Goal: Task Accomplishment & Management: Manage account settings

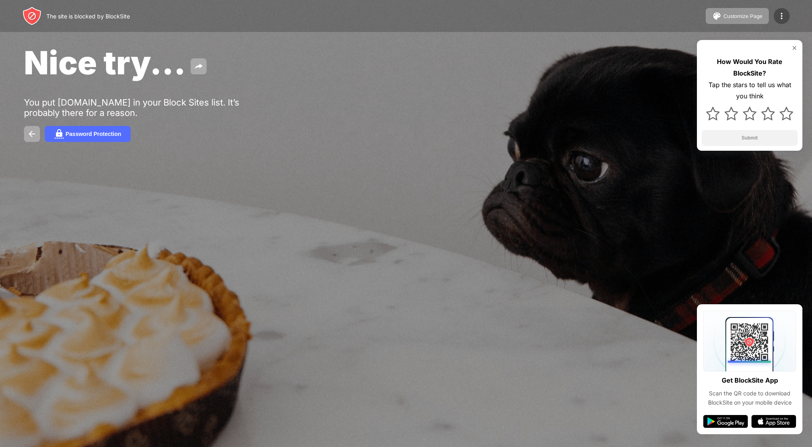
click at [785, 18] on img at bounding box center [782, 16] width 10 height 10
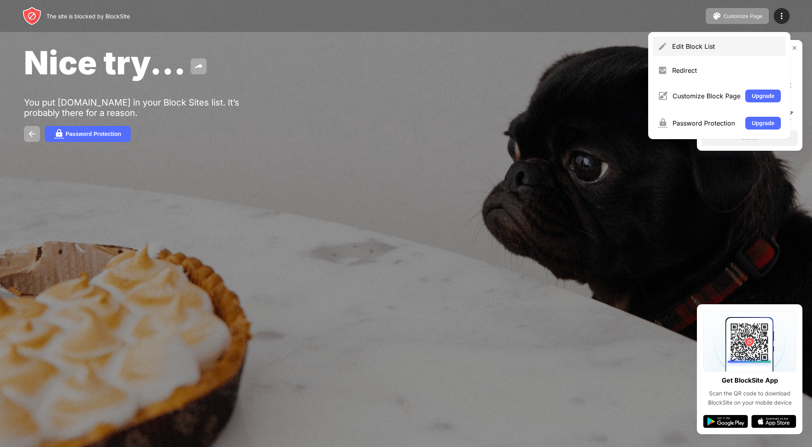
click at [711, 49] on div "Edit Block List" at bounding box center [726, 46] width 109 height 8
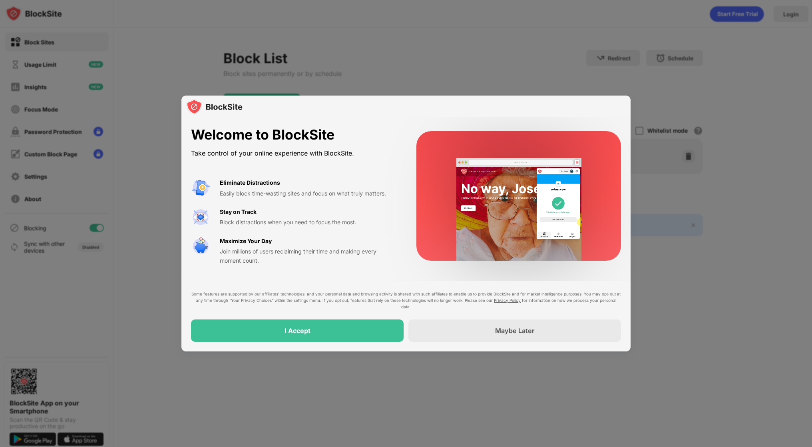
click at [396, 216] on div "Stay on Track Block distractions when you need to focus the most." at bounding box center [308, 217] width 177 height 20
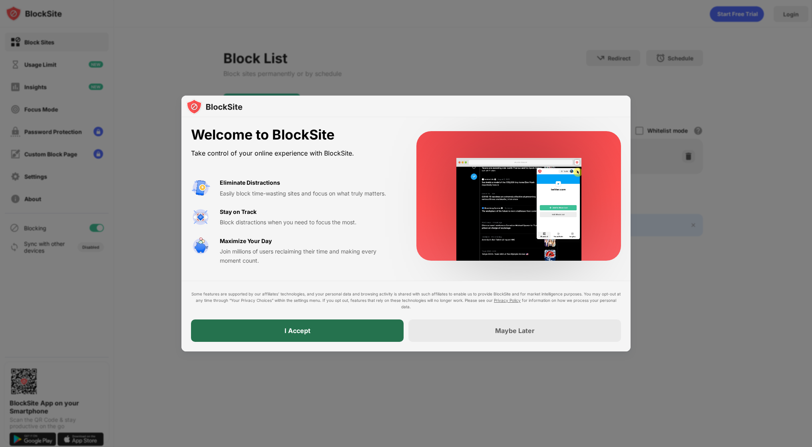
click at [374, 337] on div "I Accept" at bounding box center [297, 330] width 213 height 22
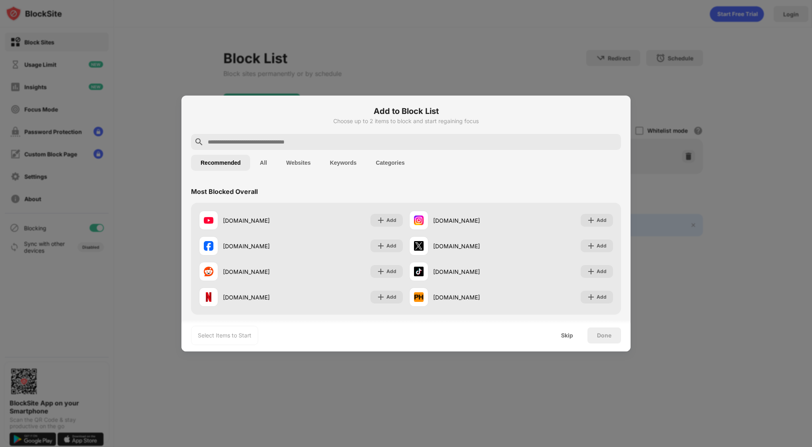
click at [372, 328] on div "Select Items to Start Skip Done" at bounding box center [405, 335] width 449 height 32
click at [263, 162] on button "All" at bounding box center [263, 163] width 26 height 16
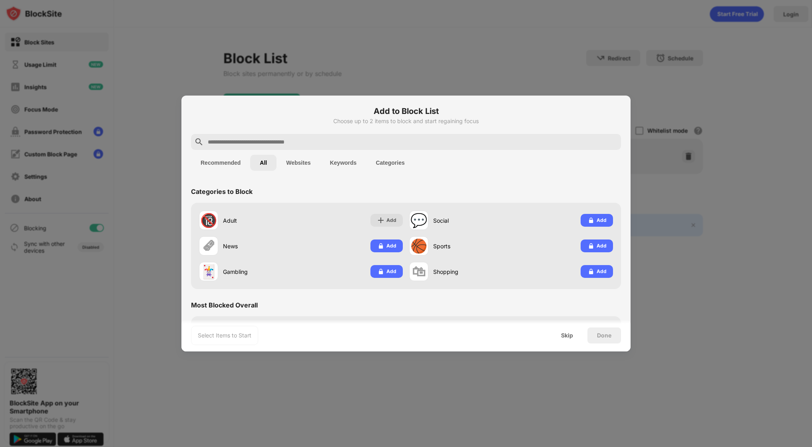
click at [263, 162] on button "All" at bounding box center [263, 163] width 26 height 16
click at [301, 163] on button "Websites" at bounding box center [299, 163] width 44 height 16
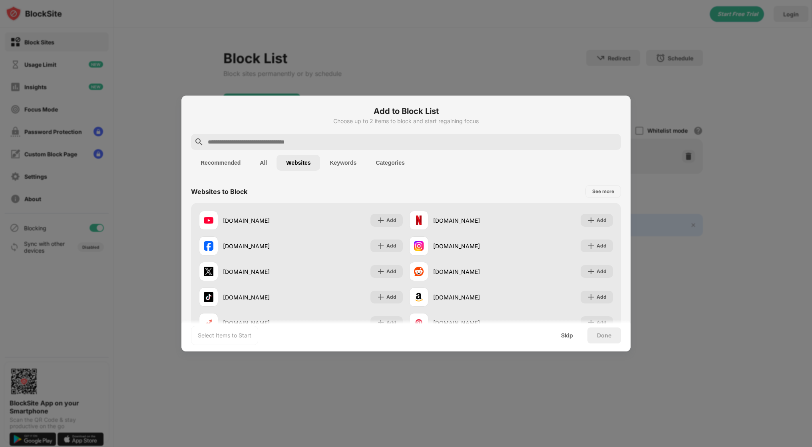
click at [321, 143] on input "text" at bounding box center [412, 142] width 411 height 10
click at [569, 336] on div "Skip" at bounding box center [567, 335] width 12 height 6
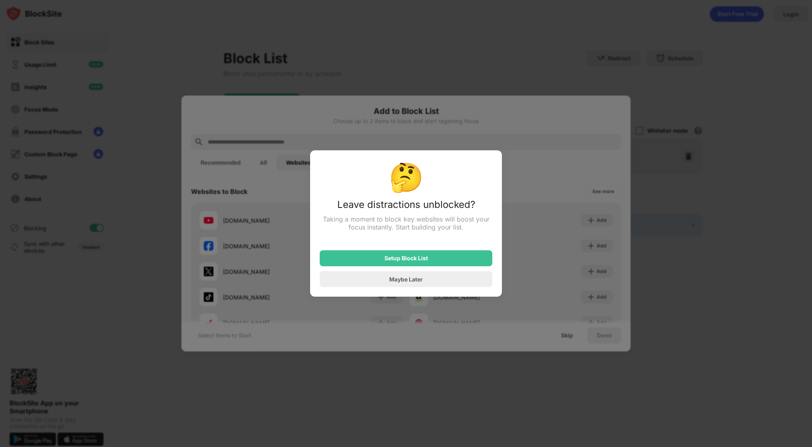
click at [569, 336] on div at bounding box center [406, 223] width 812 height 447
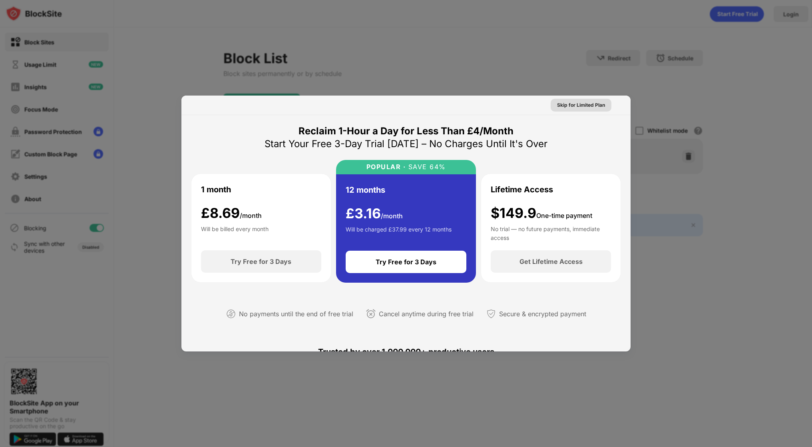
click at [611, 68] on div at bounding box center [406, 223] width 812 height 447
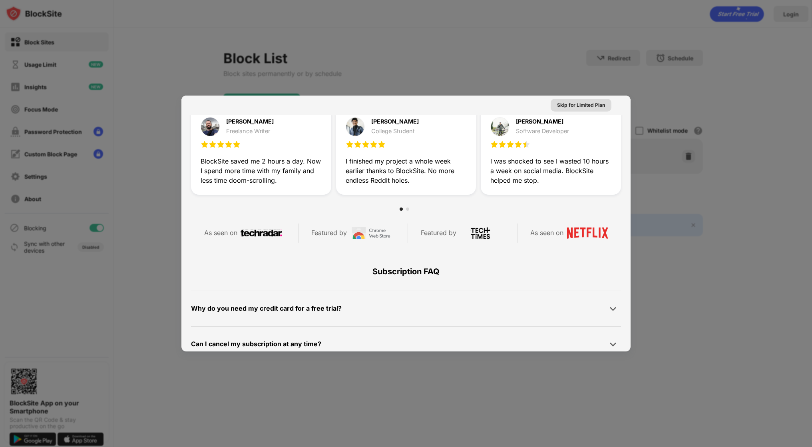
click at [574, 103] on div "Skip for Limited Plan" at bounding box center [581, 105] width 48 height 8
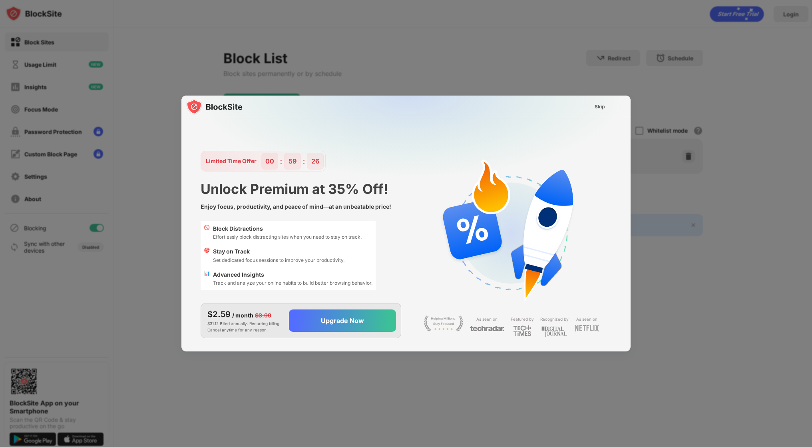
scroll to position [0, 0]
click at [595, 106] on div "Skip" at bounding box center [600, 107] width 10 height 8
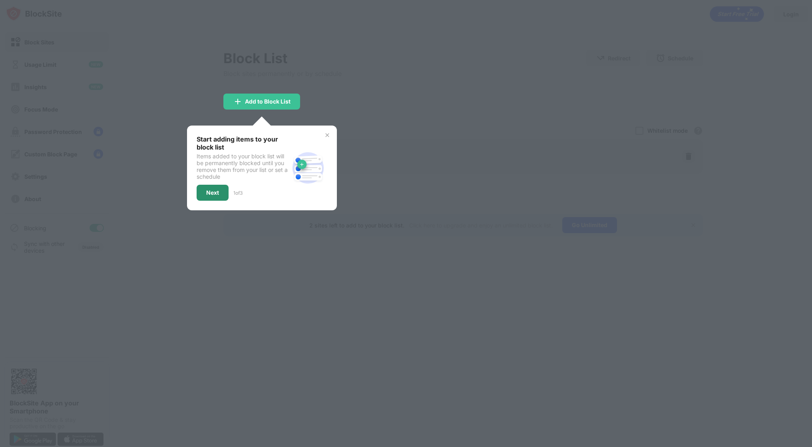
click at [207, 190] on div "Next" at bounding box center [212, 192] width 13 height 6
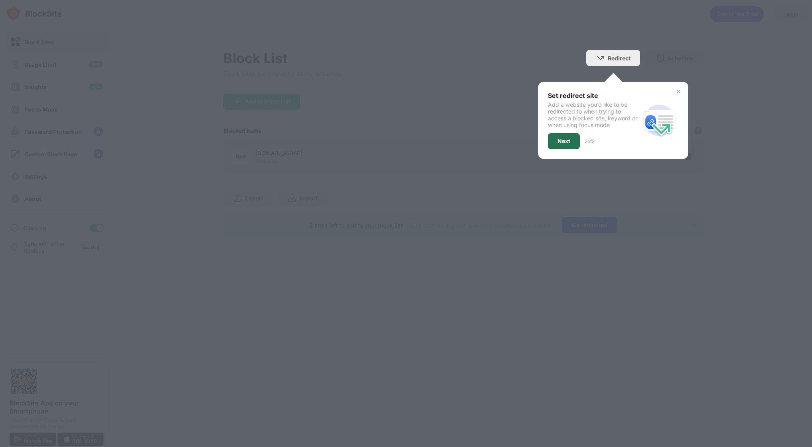
click at [565, 145] on div "Next" at bounding box center [564, 141] width 32 height 16
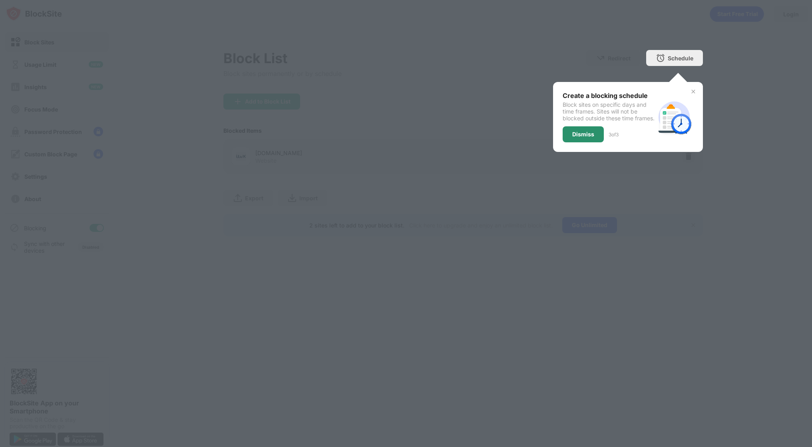
click at [589, 137] on div "Dismiss" at bounding box center [583, 134] width 41 height 16
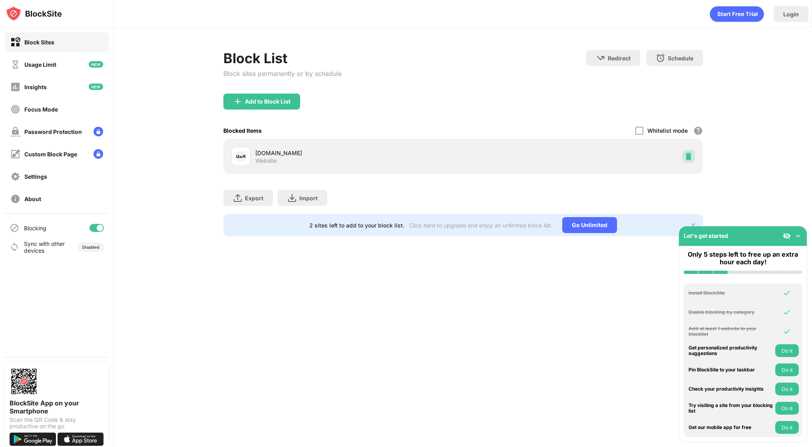
click at [685, 156] on img at bounding box center [688, 156] width 8 height 8
